Goal: Navigation & Orientation: Find specific page/section

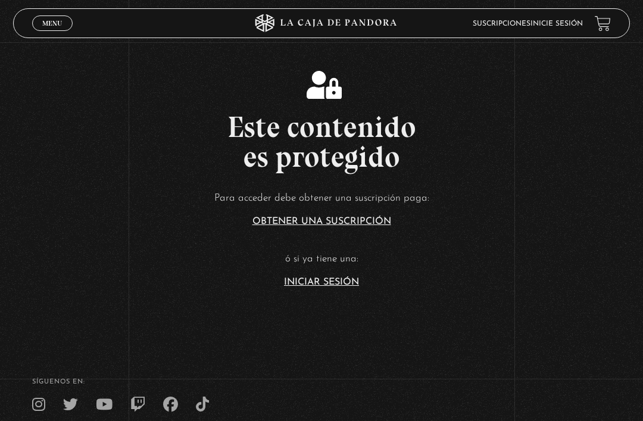
click at [348, 287] on link "Iniciar Sesión" at bounding box center [321, 282] width 75 height 10
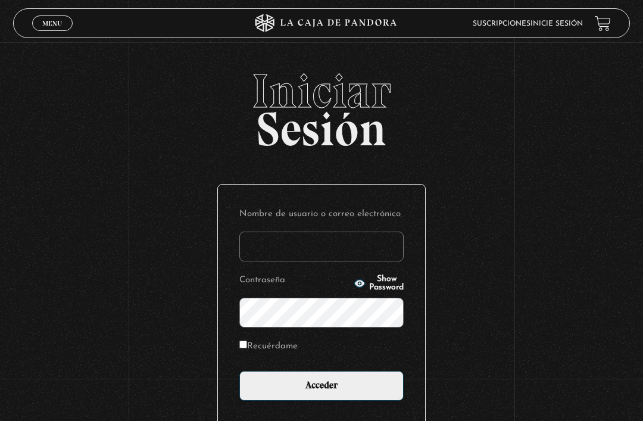
type input "NATY.LS"
click at [321, 392] on input "Acceder" at bounding box center [321, 386] width 164 height 30
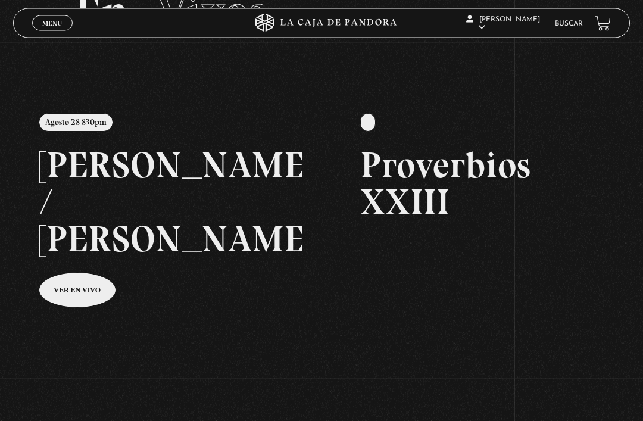
scroll to position [83, 0]
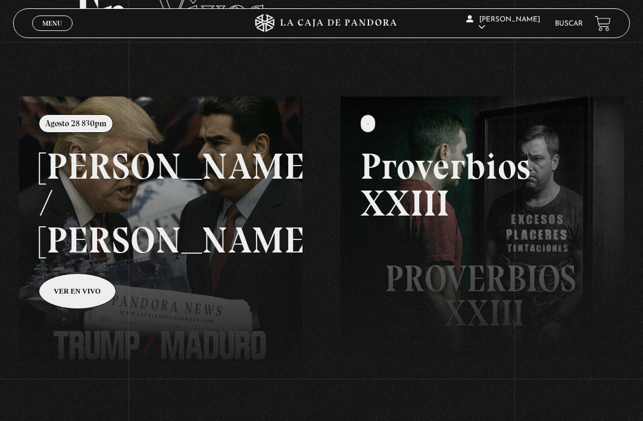
click at [174, 283] on link at bounding box center [340, 306] width 643 height 421
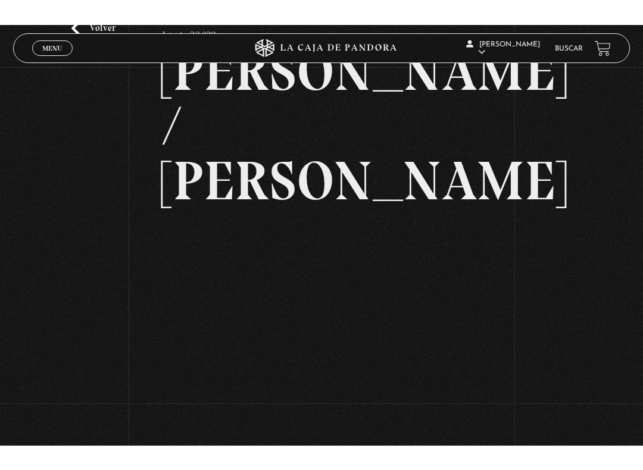
scroll to position [12, 0]
